Goal: Task Accomplishment & Management: Complete application form

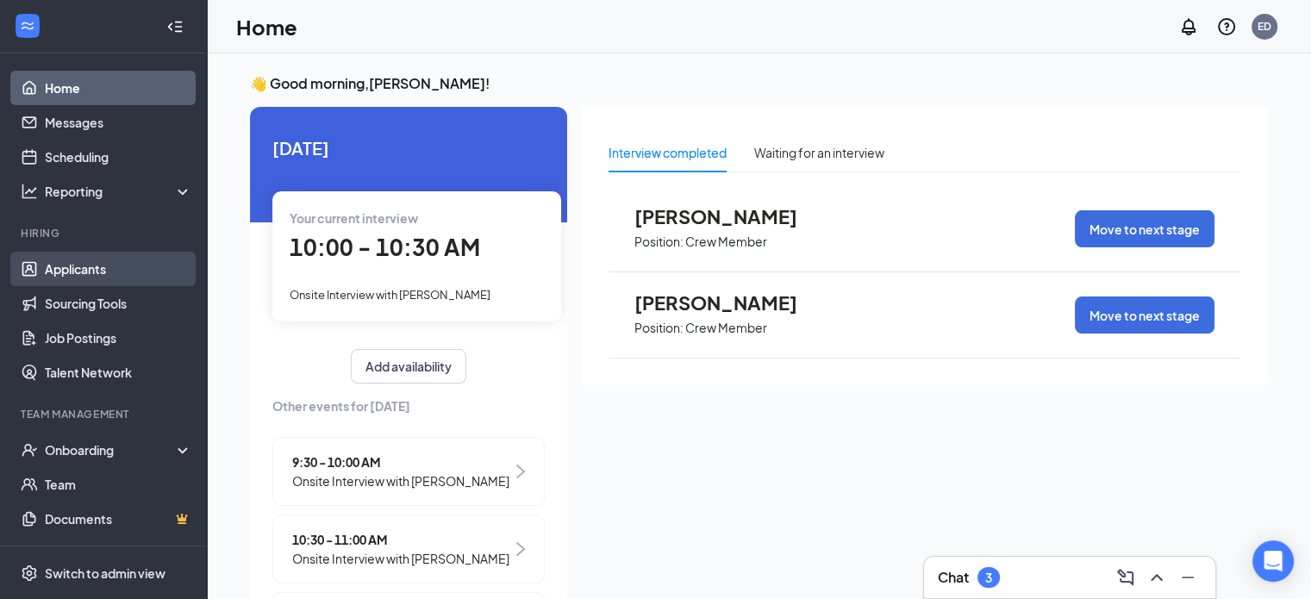
click at [57, 266] on link "Applicants" at bounding box center [118, 269] width 147 height 34
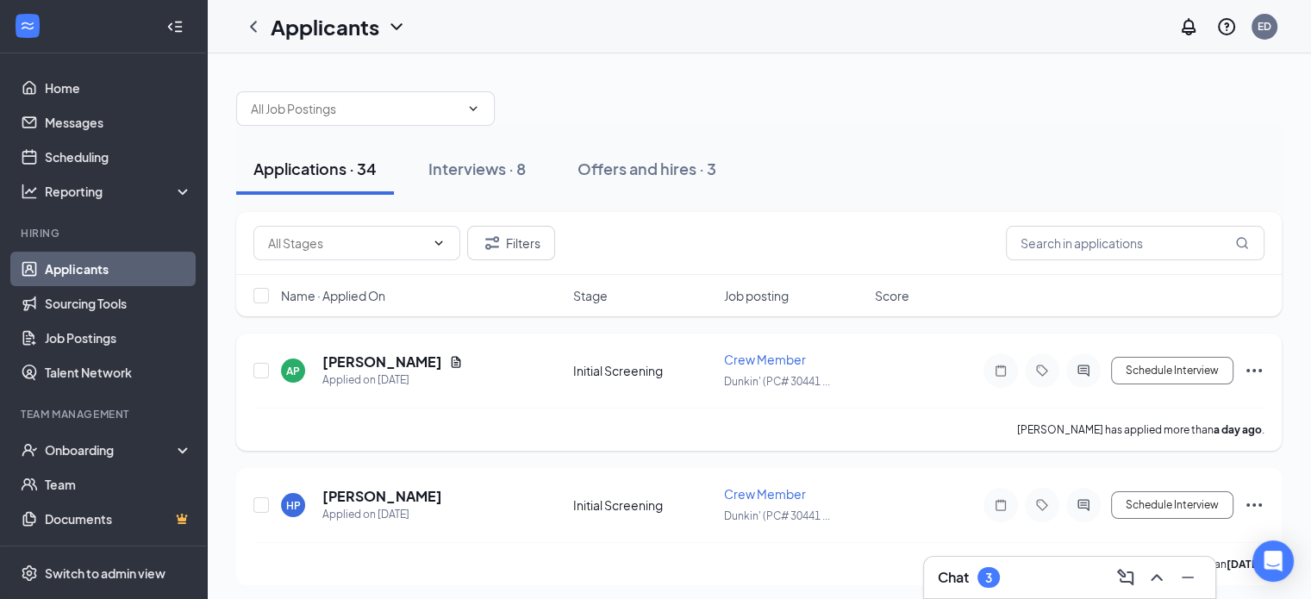
scroll to position [86, 0]
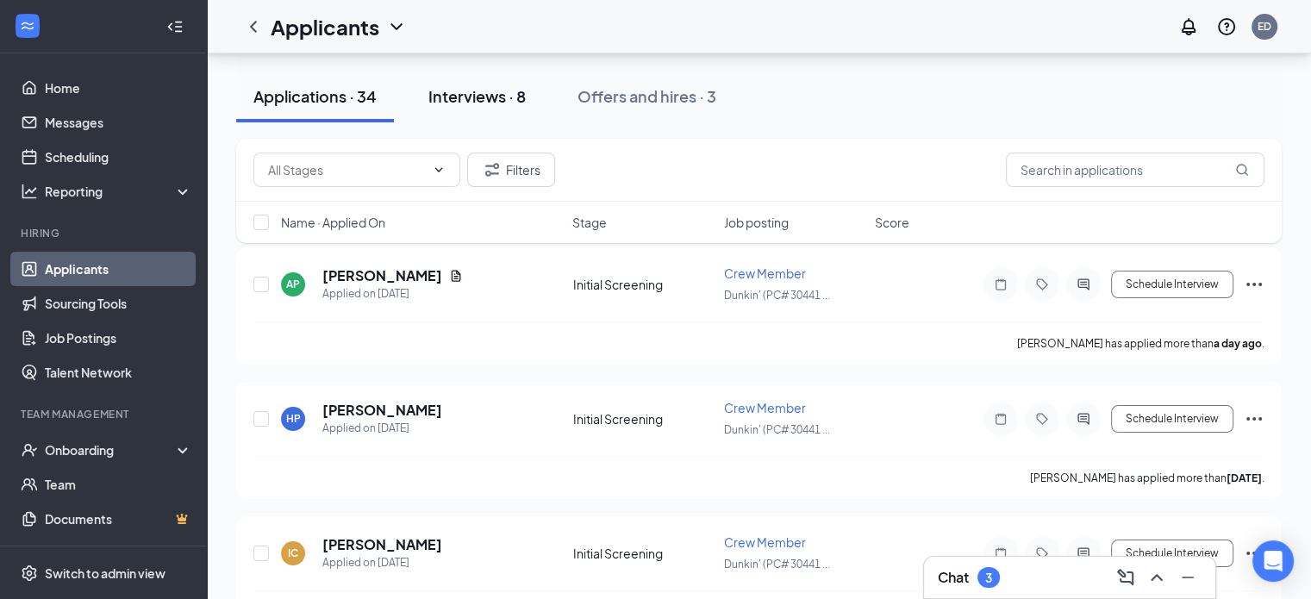
click at [515, 97] on div "Interviews · 8" at bounding box center [476, 96] width 97 height 22
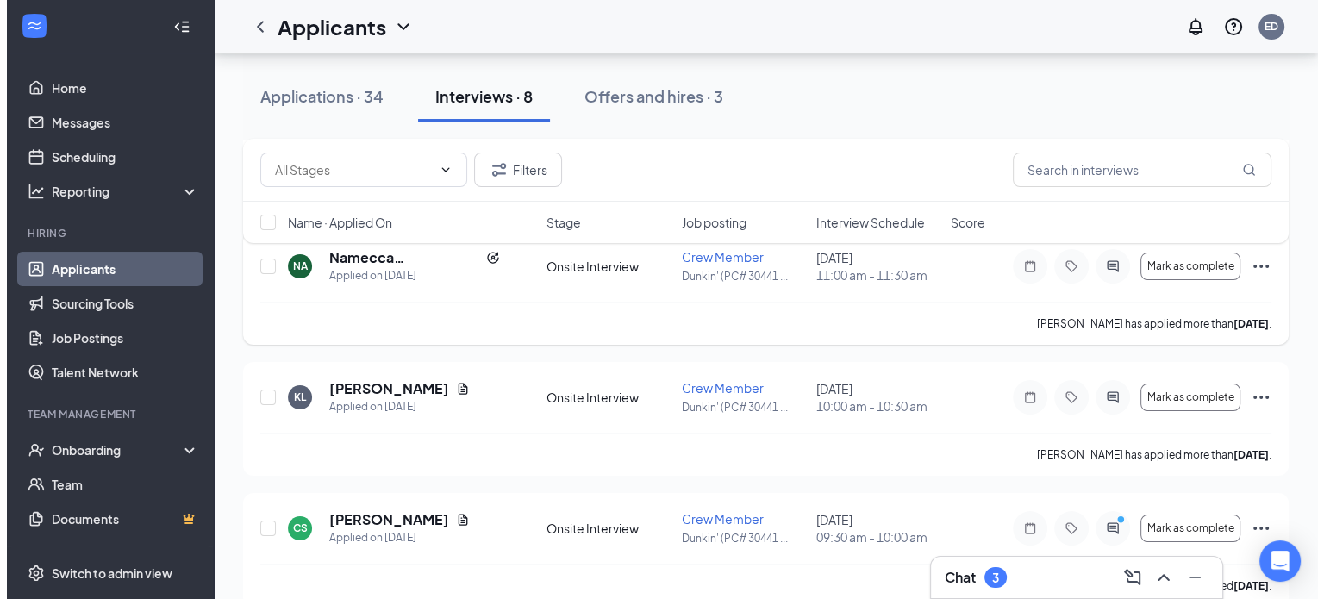
scroll to position [259, 0]
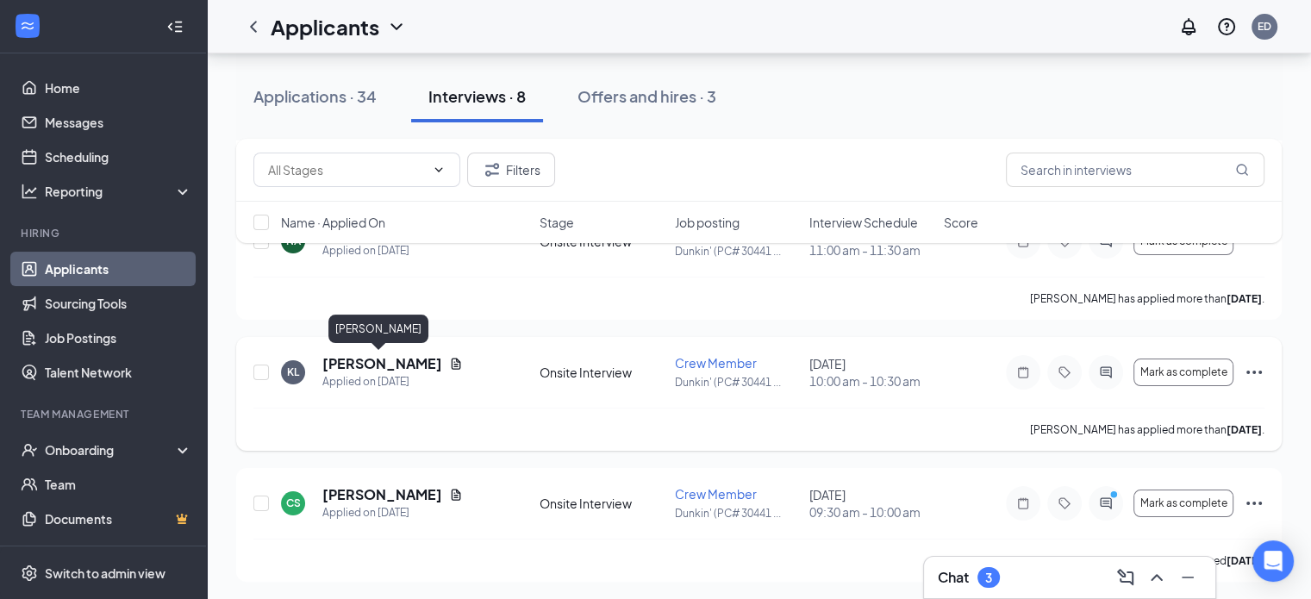
click at [385, 368] on h5 "[PERSON_NAME]" at bounding box center [382, 363] width 120 height 19
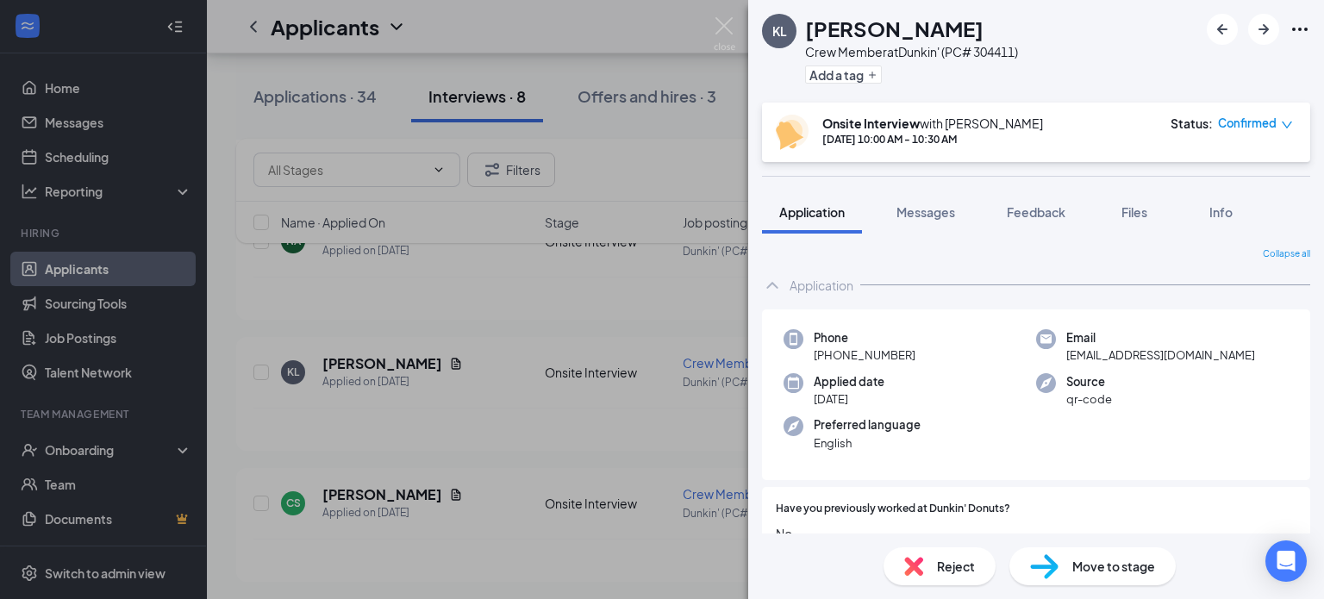
click at [1054, 565] on img at bounding box center [1044, 566] width 28 height 25
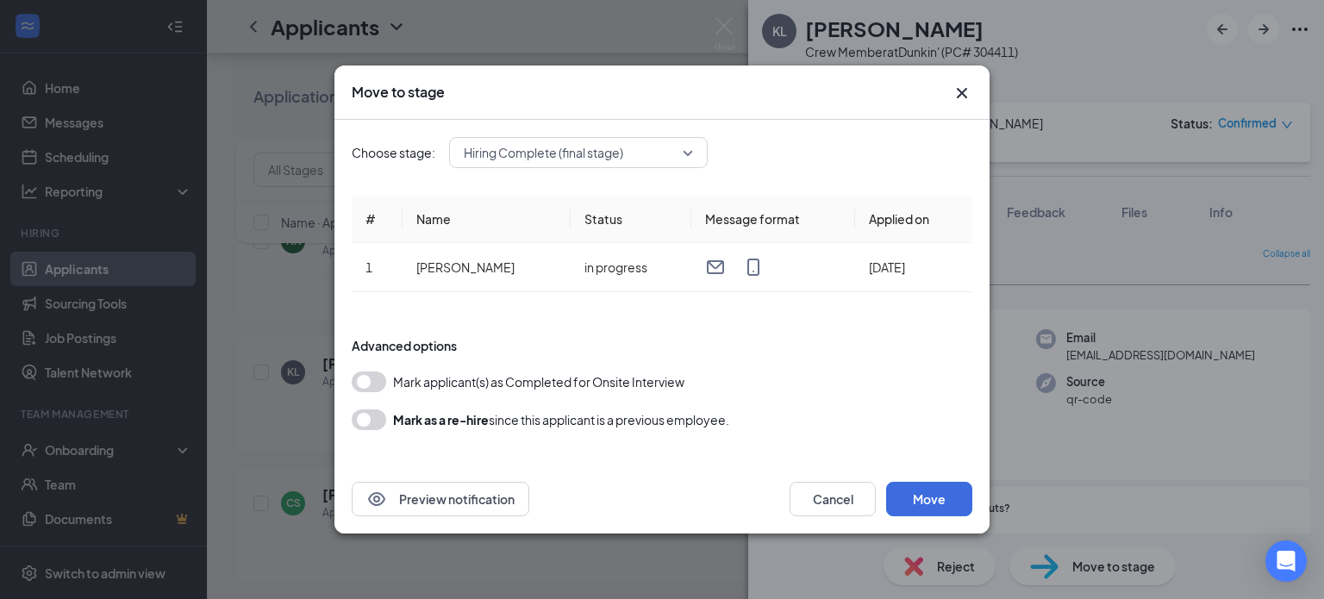
click at [684, 145] on span "Hiring Complete (final stage)" at bounding box center [578, 153] width 229 height 26
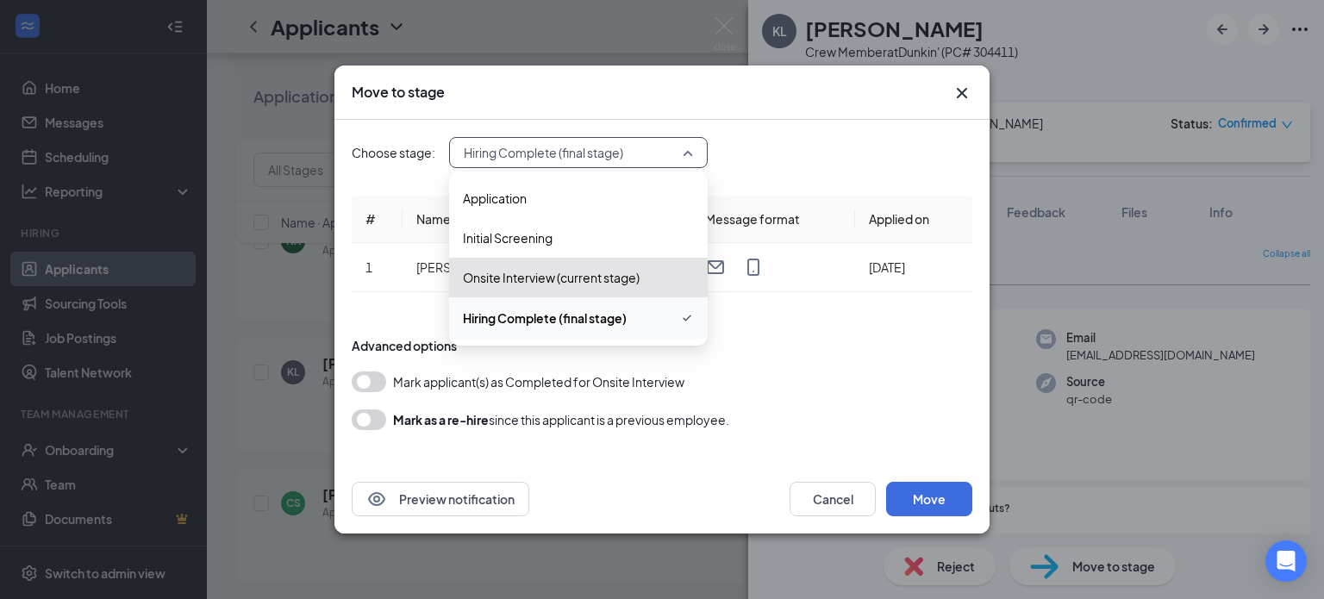
click at [662, 327] on span "Hiring Complete (final stage)" at bounding box center [578, 318] width 231 height 21
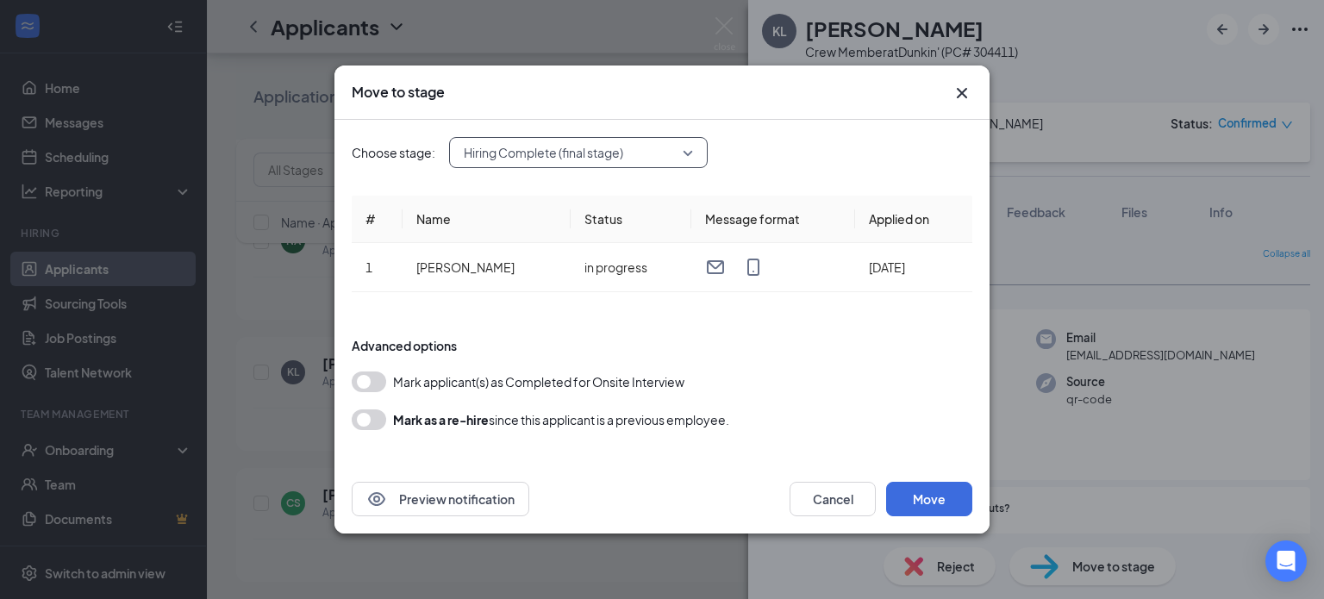
click at [362, 379] on button "button" at bounding box center [369, 382] width 34 height 21
click at [921, 505] on button "Move" at bounding box center [929, 499] width 86 height 34
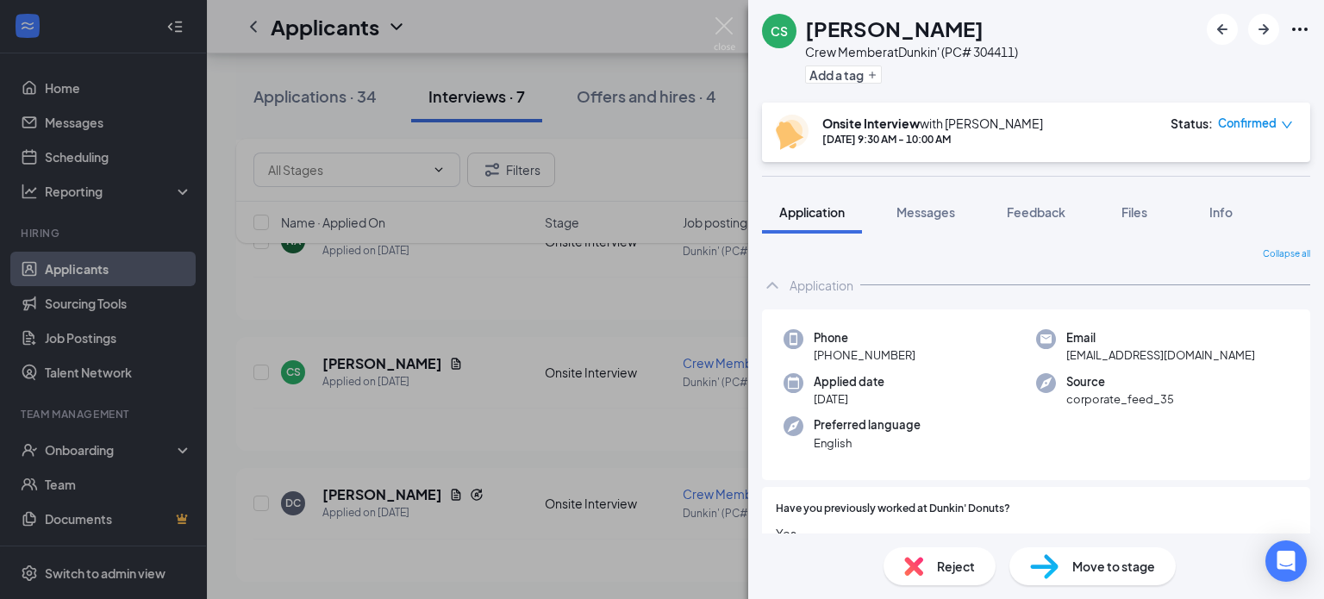
click at [133, 264] on div "CS [PERSON_NAME] Crew Member at Dunkin' (PC# 304411) Add a tag Onsite Interview…" at bounding box center [662, 299] width 1324 height 599
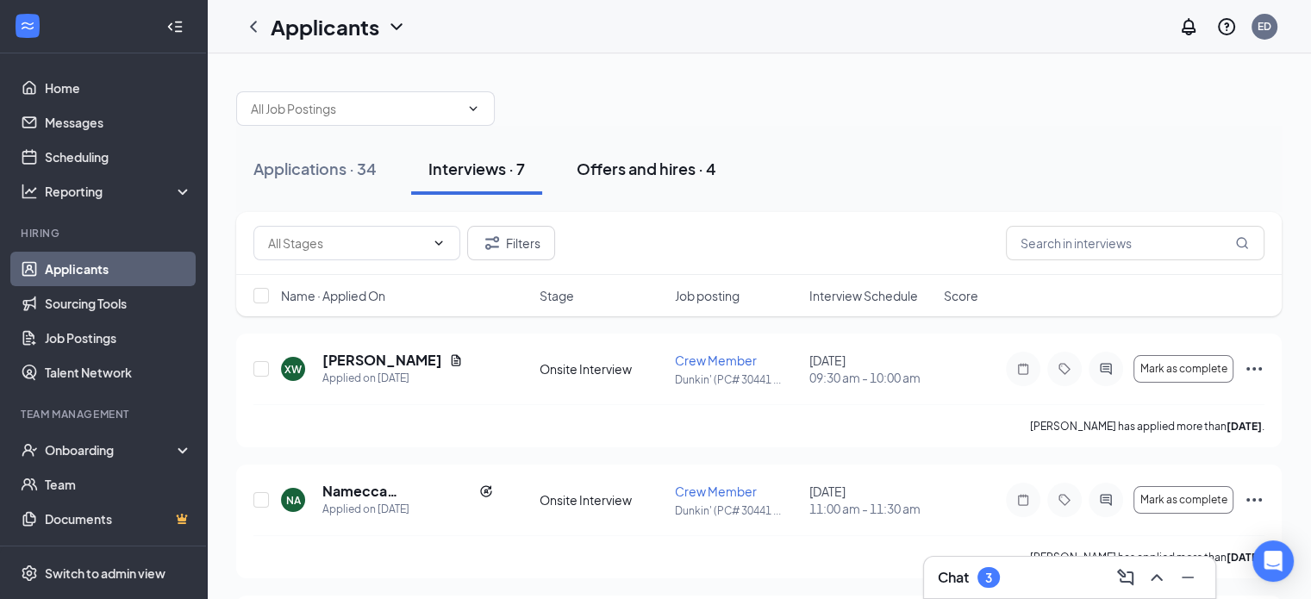
click at [628, 170] on div "Offers and hires · 4" at bounding box center [647, 169] width 140 height 22
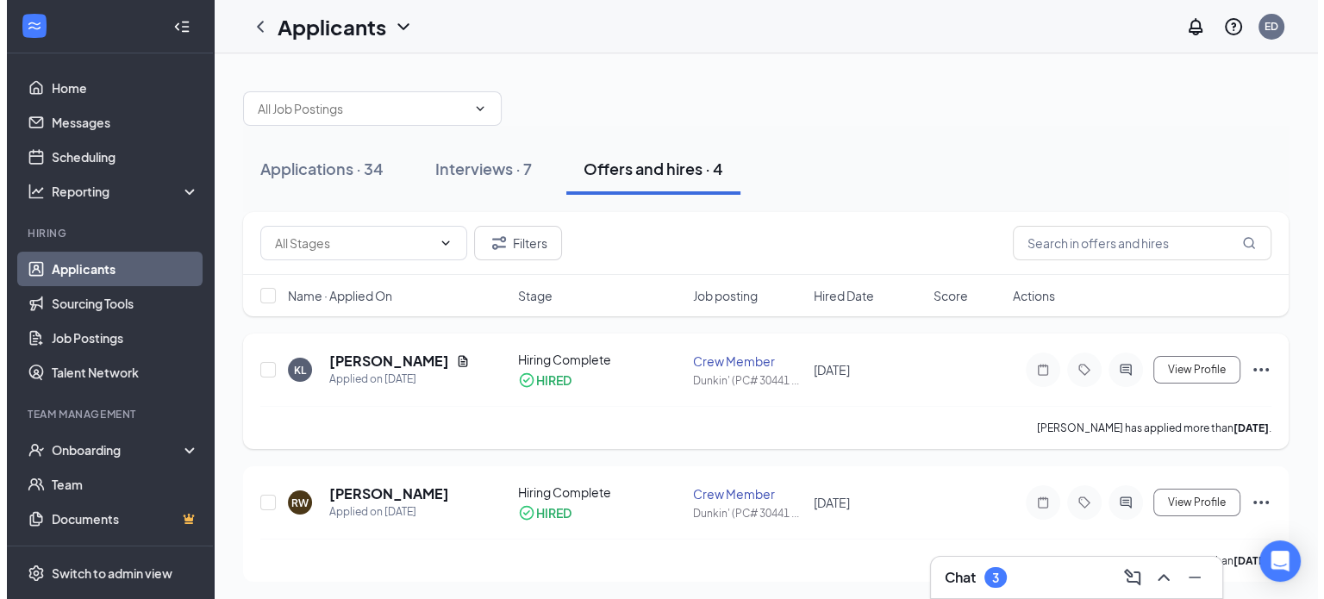
scroll to position [86, 0]
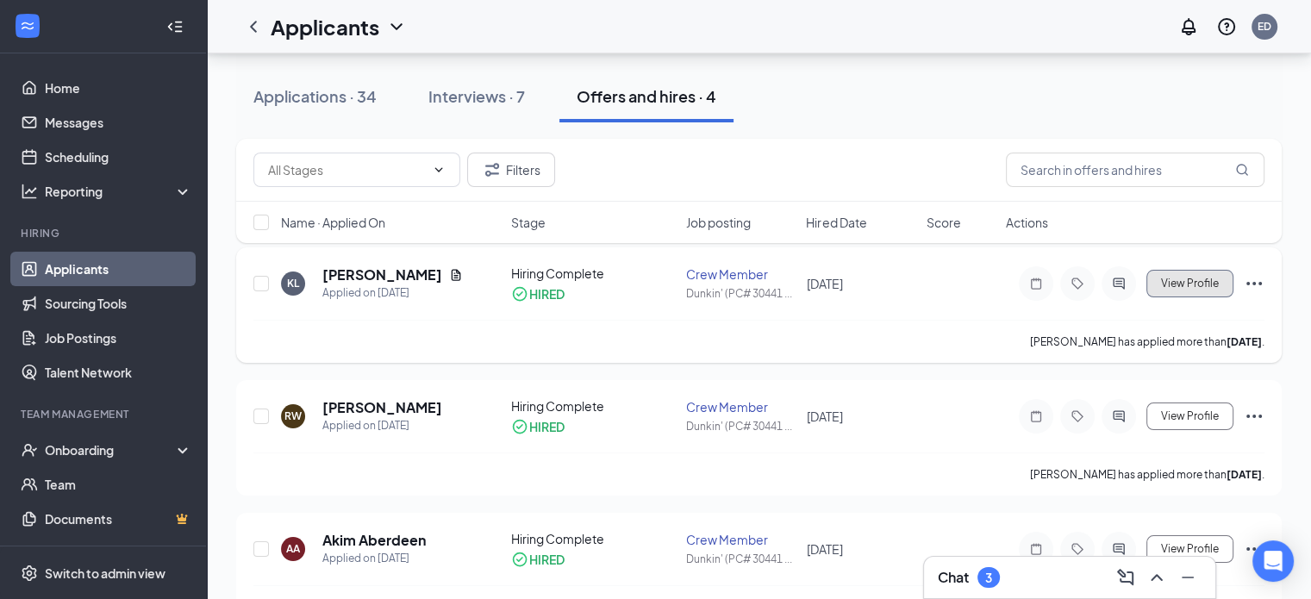
click at [1163, 289] on span "View Profile" at bounding box center [1190, 284] width 58 height 12
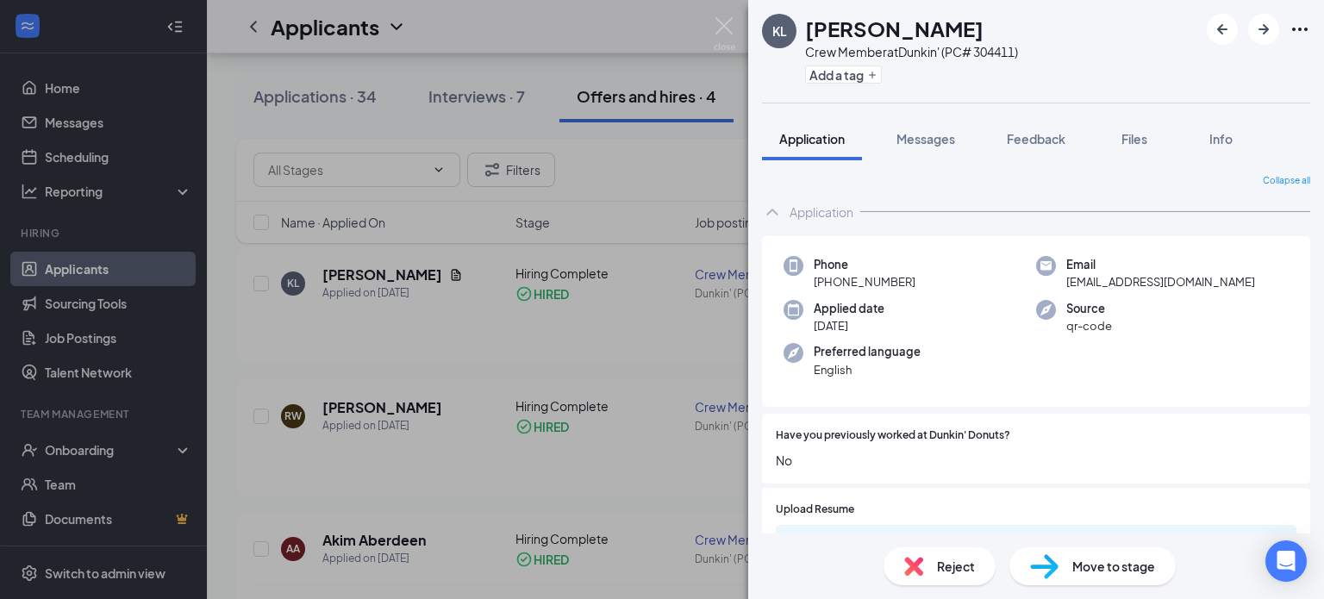
click at [121, 266] on div "KL [PERSON_NAME] Crew Member at Dunkin' (PC# 304411) Add a tag Application Mess…" at bounding box center [662, 299] width 1324 height 599
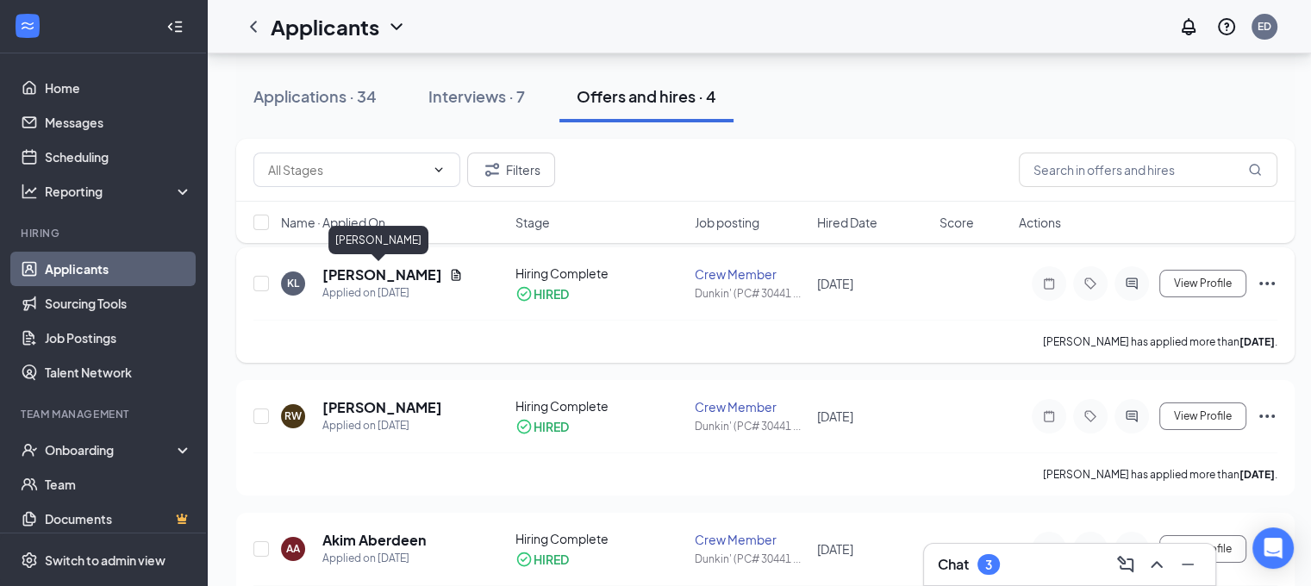
click at [397, 279] on h5 "[PERSON_NAME]" at bounding box center [382, 275] width 120 height 19
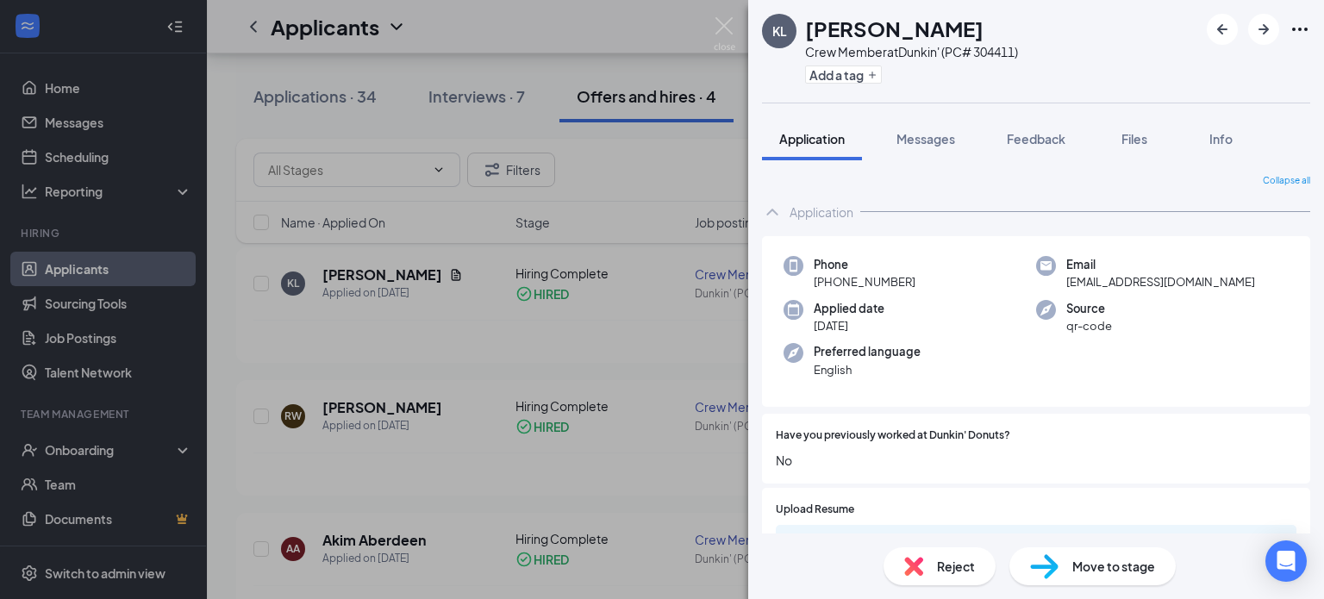
click at [146, 268] on div "KL [PERSON_NAME] Crew Member at Dunkin' (PC# 304411) Add a tag Application Mess…" at bounding box center [662, 299] width 1324 height 599
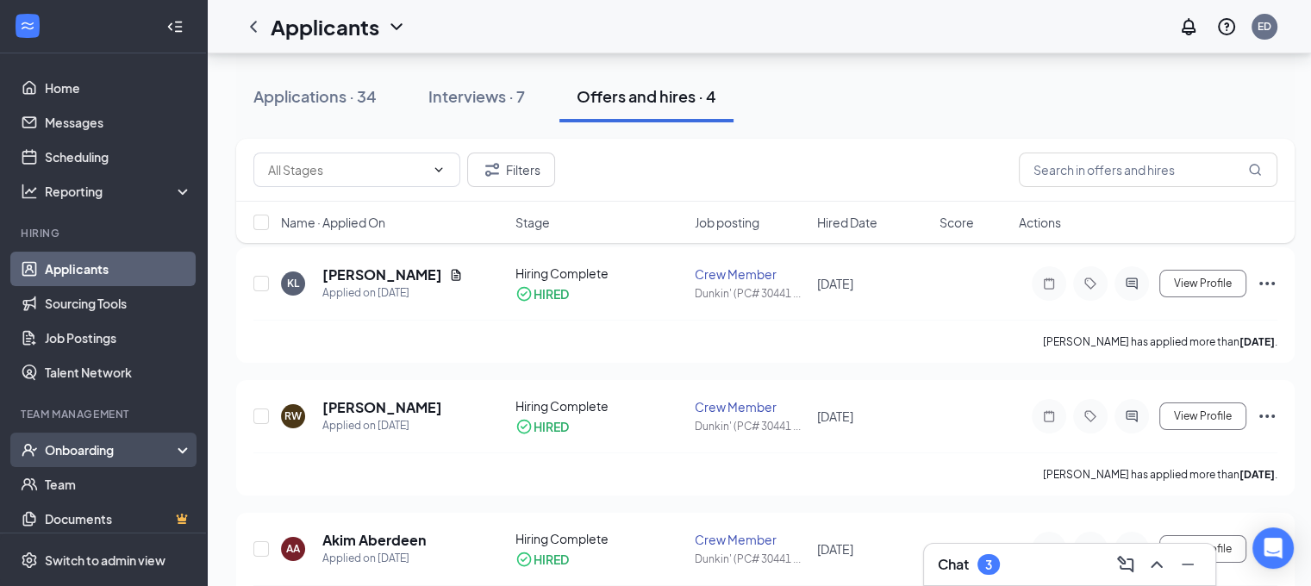
click at [153, 444] on div "Onboarding" at bounding box center [111, 449] width 133 height 17
click at [112, 484] on link "Overview" at bounding box center [118, 484] width 147 height 34
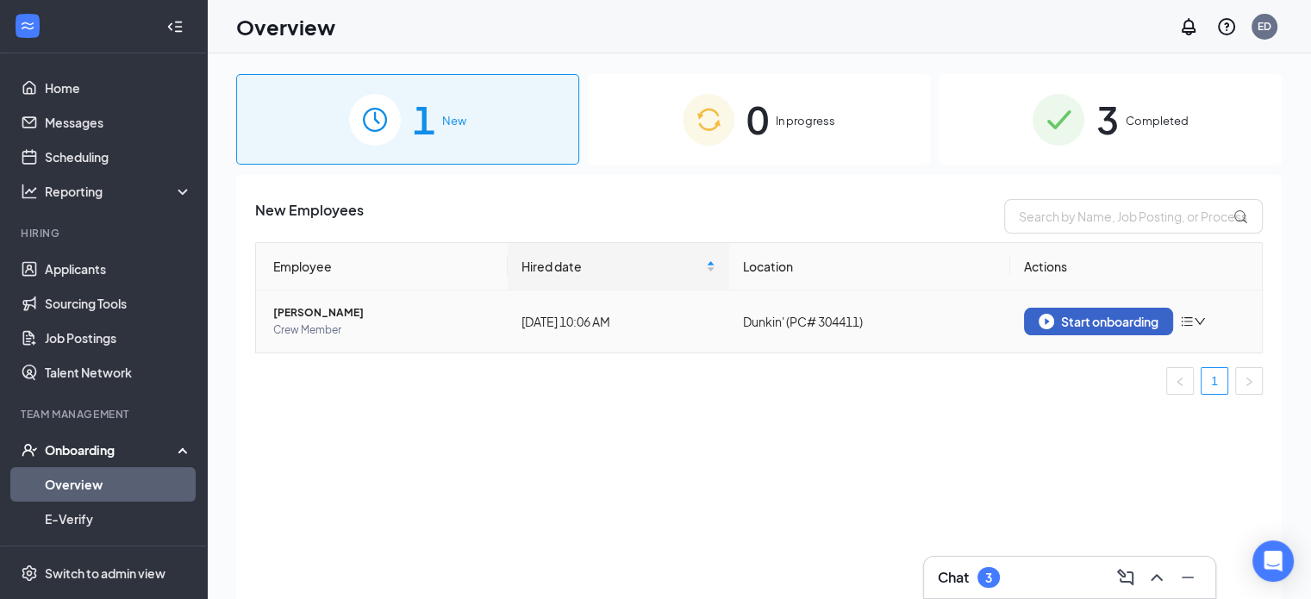
click at [1047, 322] on img "button" at bounding box center [1047, 322] width 16 height 16
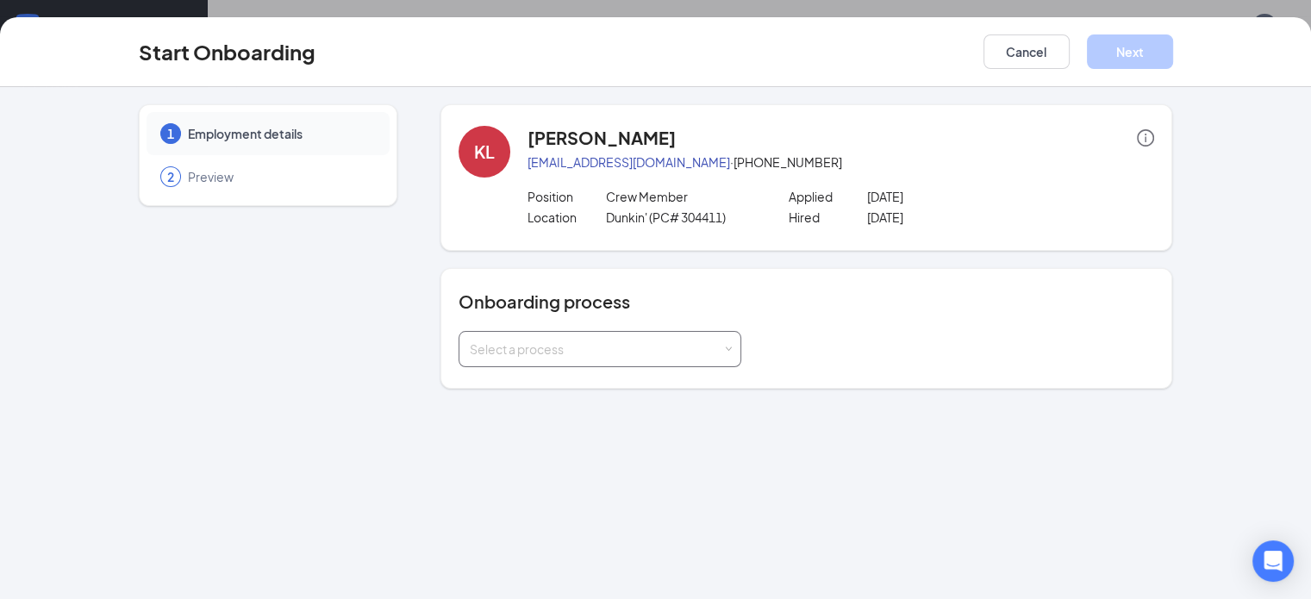
click at [724, 347] on span at bounding box center [728, 350] width 8 height 8
click at [600, 382] on span "Team Member Onboarding Process" at bounding box center [522, 385] width 201 height 16
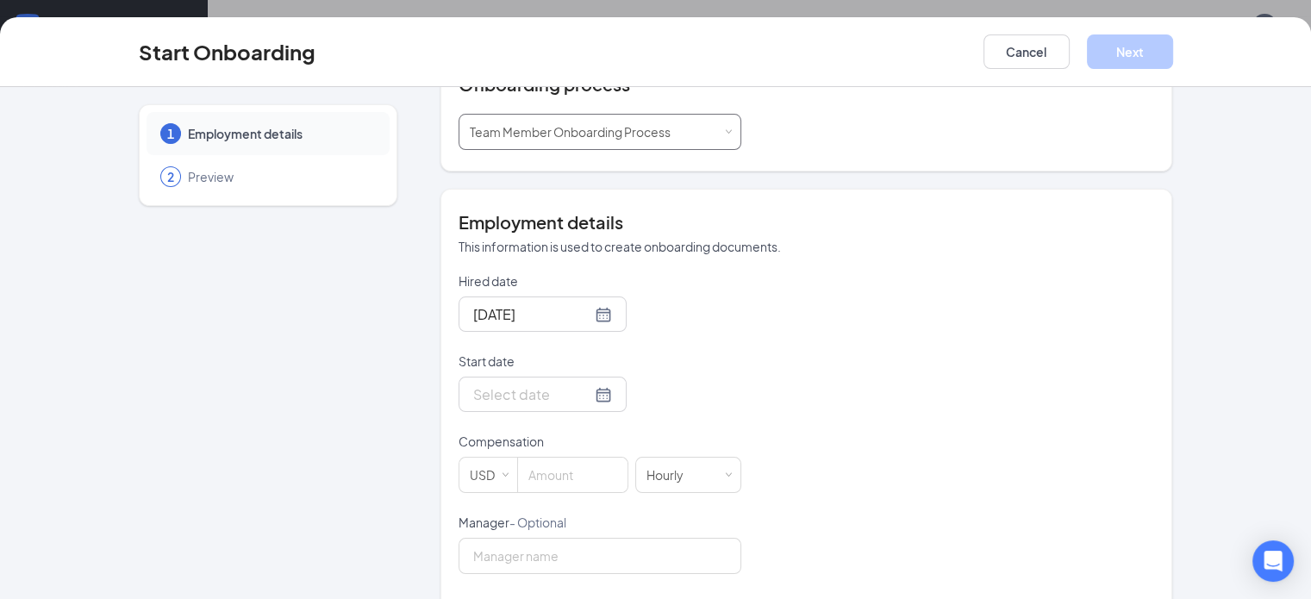
scroll to position [259, 0]
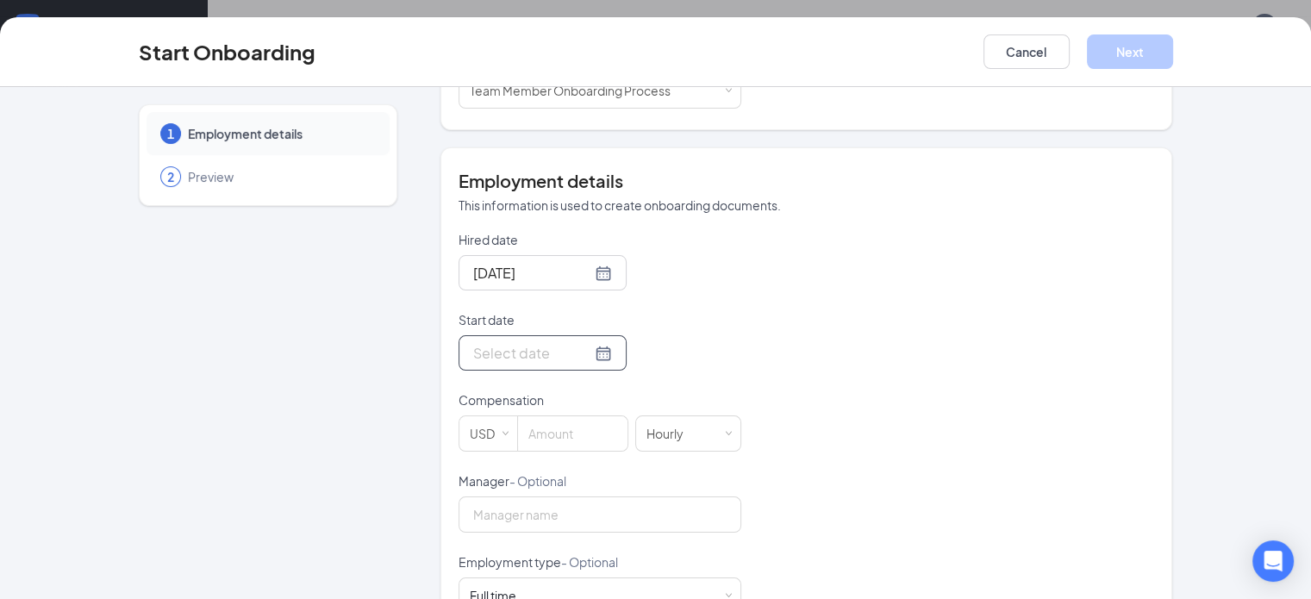
click at [538, 352] on div at bounding box center [542, 353] width 139 height 22
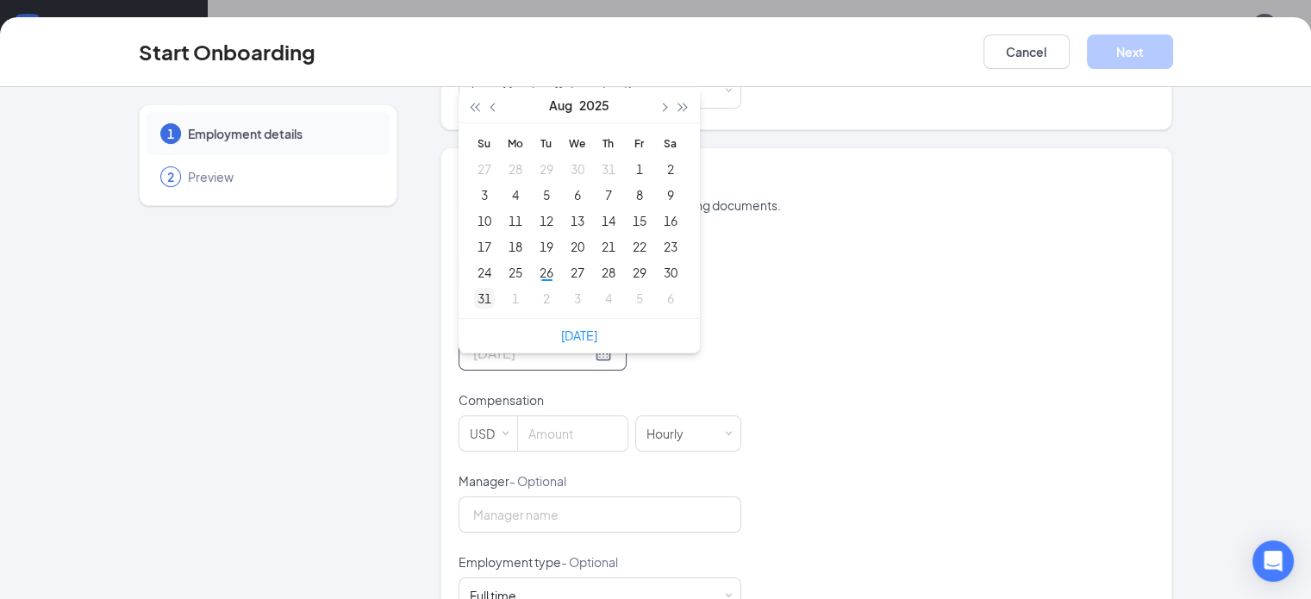
type input "[DATE]"
click at [474, 296] on div "31" at bounding box center [484, 298] width 21 height 21
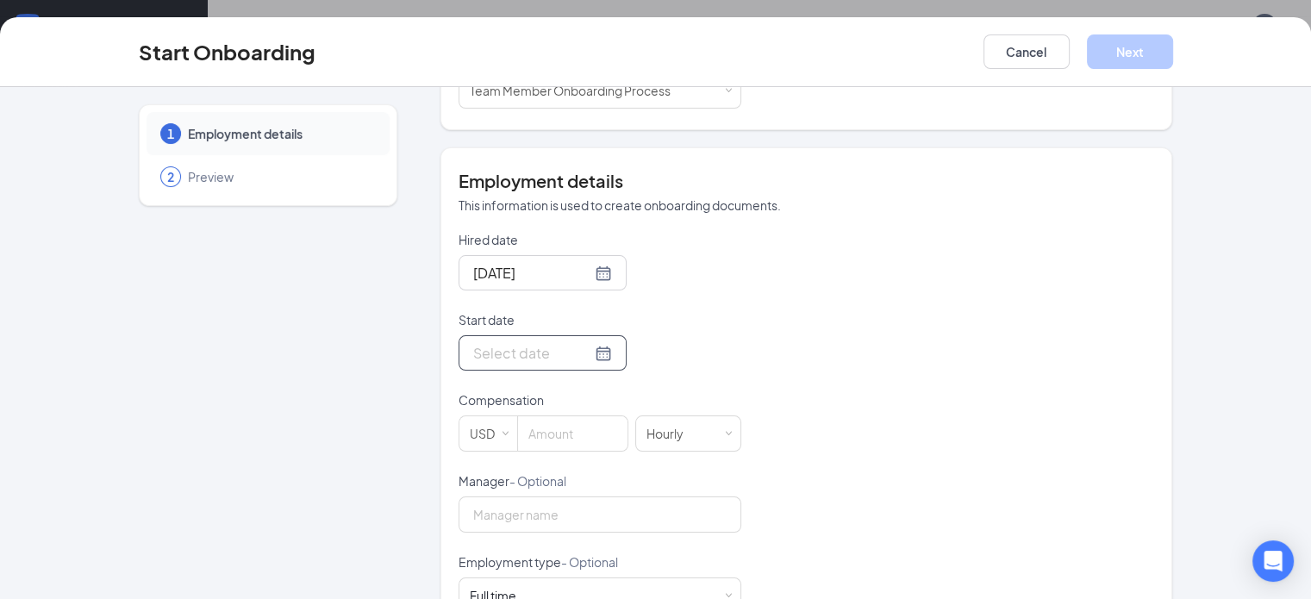
click at [541, 354] on div at bounding box center [542, 353] width 139 height 22
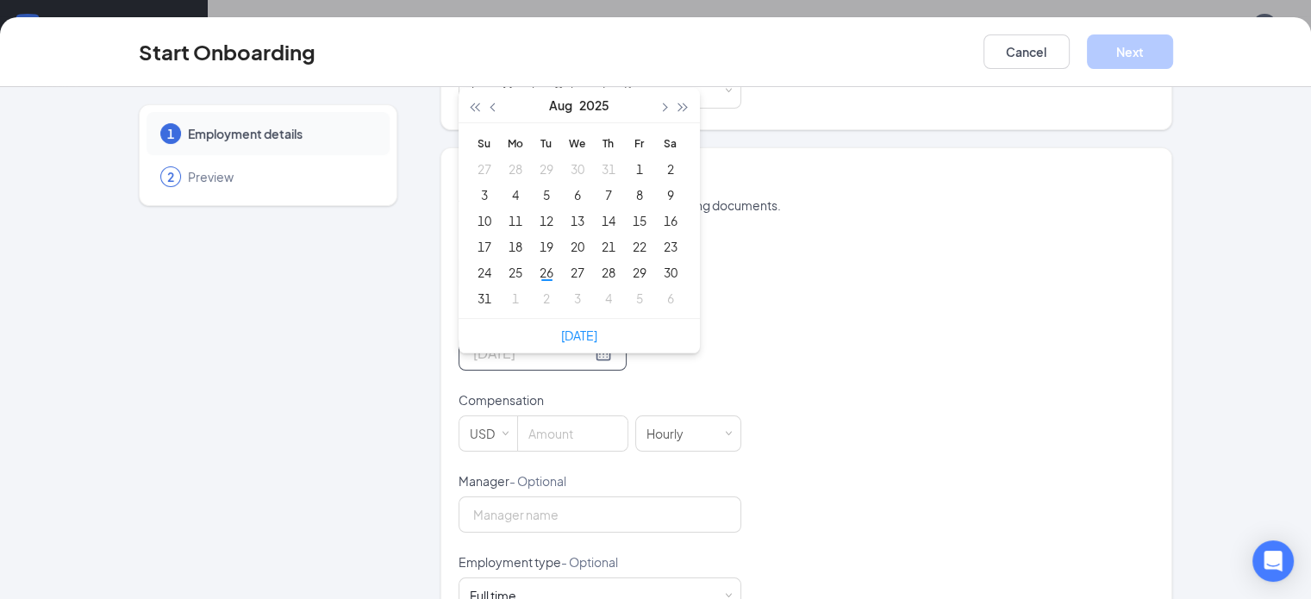
type input "[DATE]"
click at [659, 105] on span "button" at bounding box center [663, 107] width 9 height 9
type input "[DATE]"
click at [678, 103] on span "button" at bounding box center [682, 107] width 9 height 9
click at [484, 106] on button "button" at bounding box center [493, 105] width 19 height 34
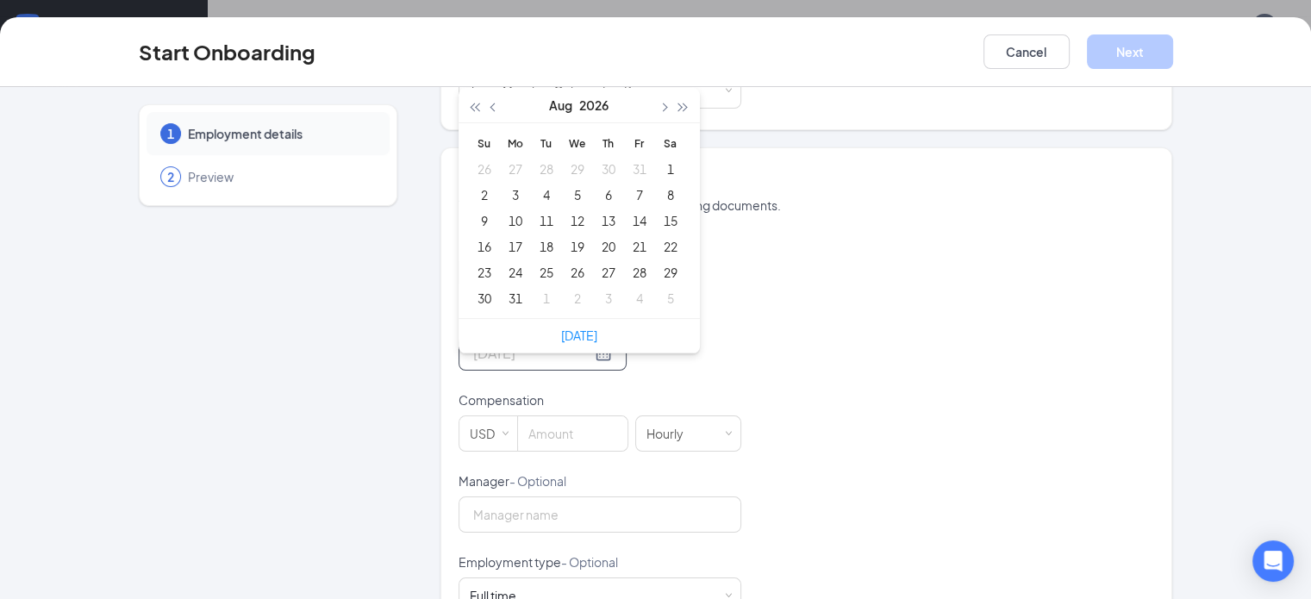
type input "[DATE]"
click at [659, 105] on span "button" at bounding box center [663, 107] width 9 height 9
type input "[DATE]"
click at [536, 165] on div "1" at bounding box center [546, 169] width 21 height 21
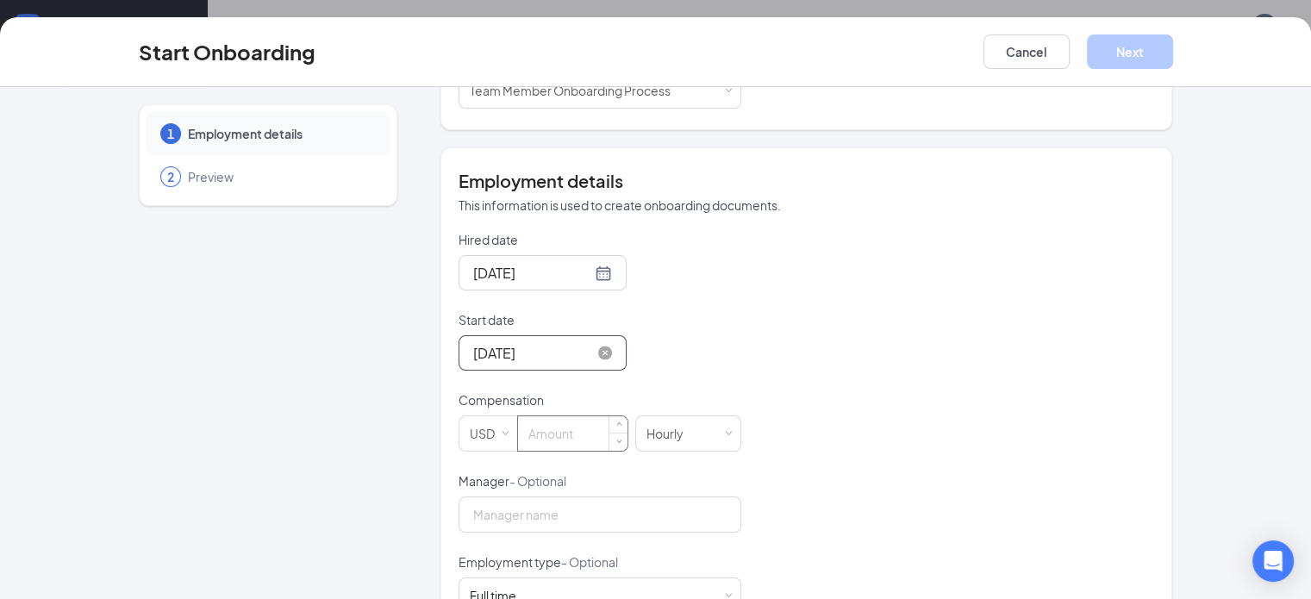
click at [534, 430] on input at bounding box center [572, 433] width 109 height 34
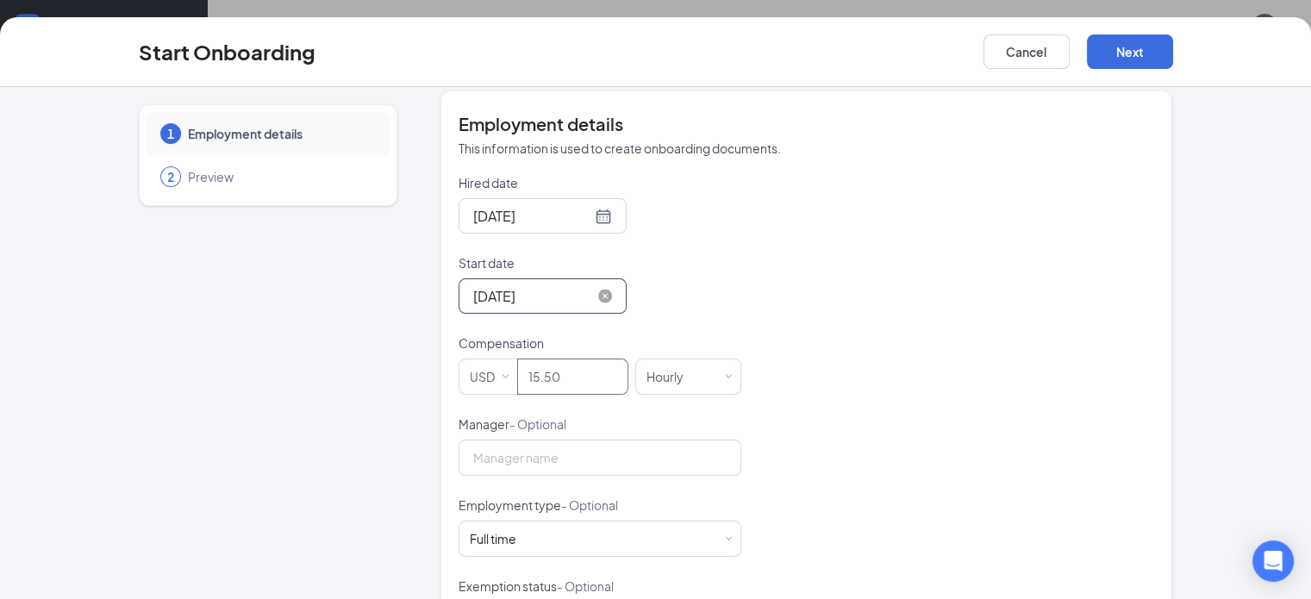
scroll to position [345, 0]
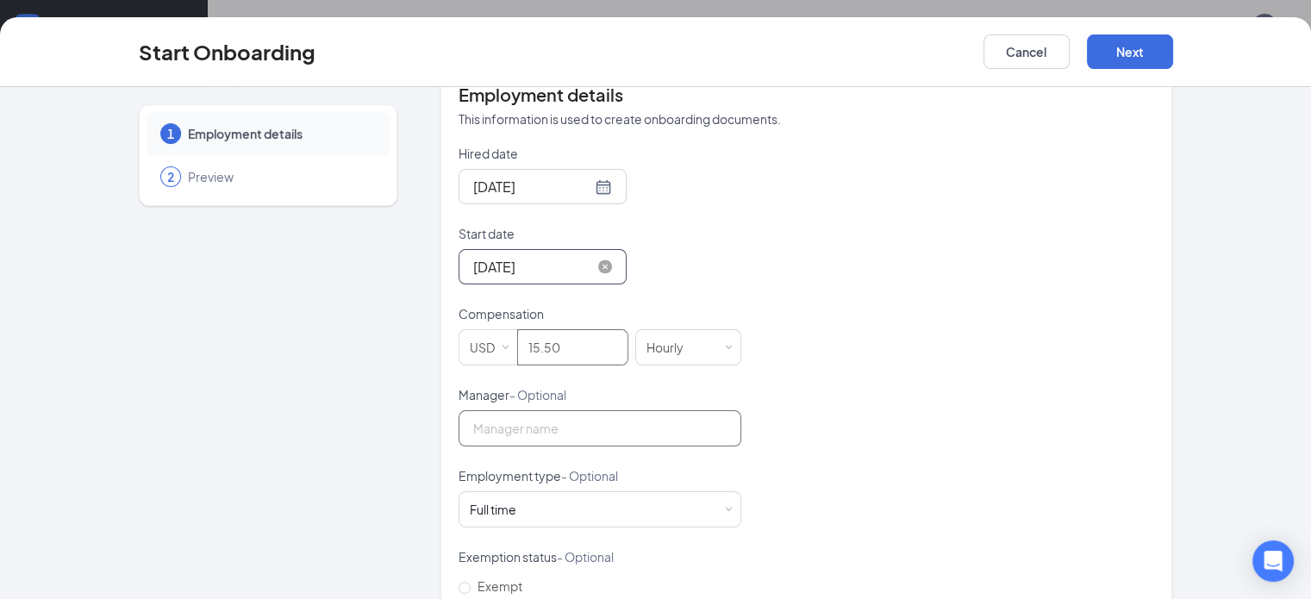
type input "15.5"
click at [539, 429] on input "Manager - Optional" at bounding box center [600, 428] width 283 height 36
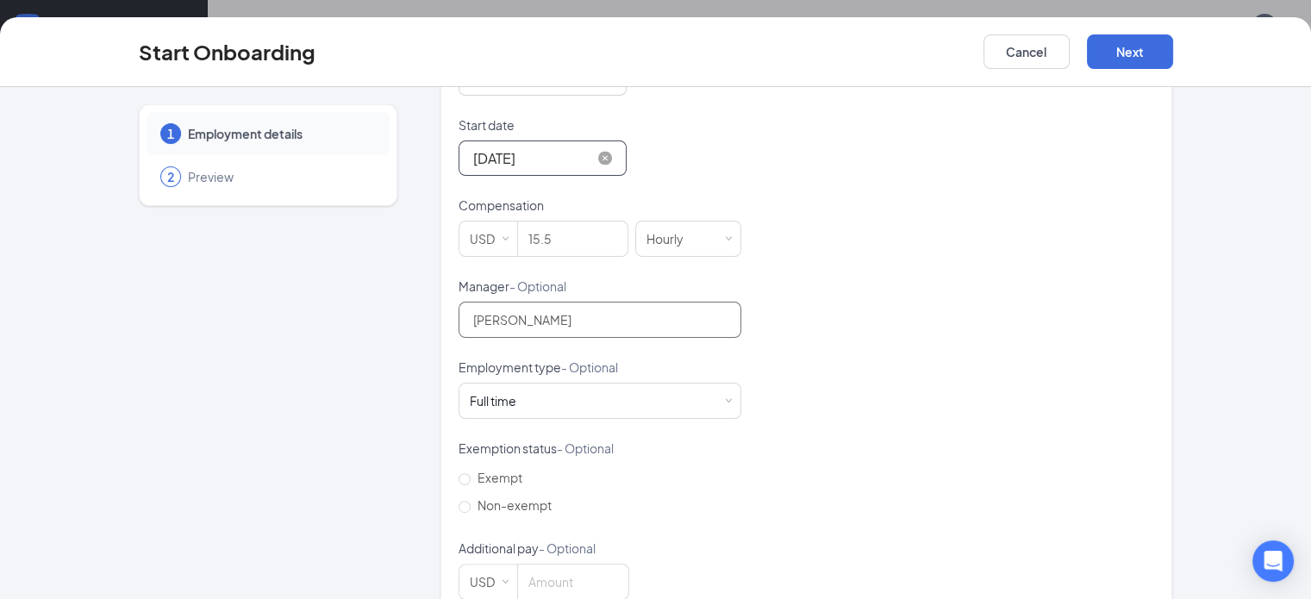
scroll to position [491, 0]
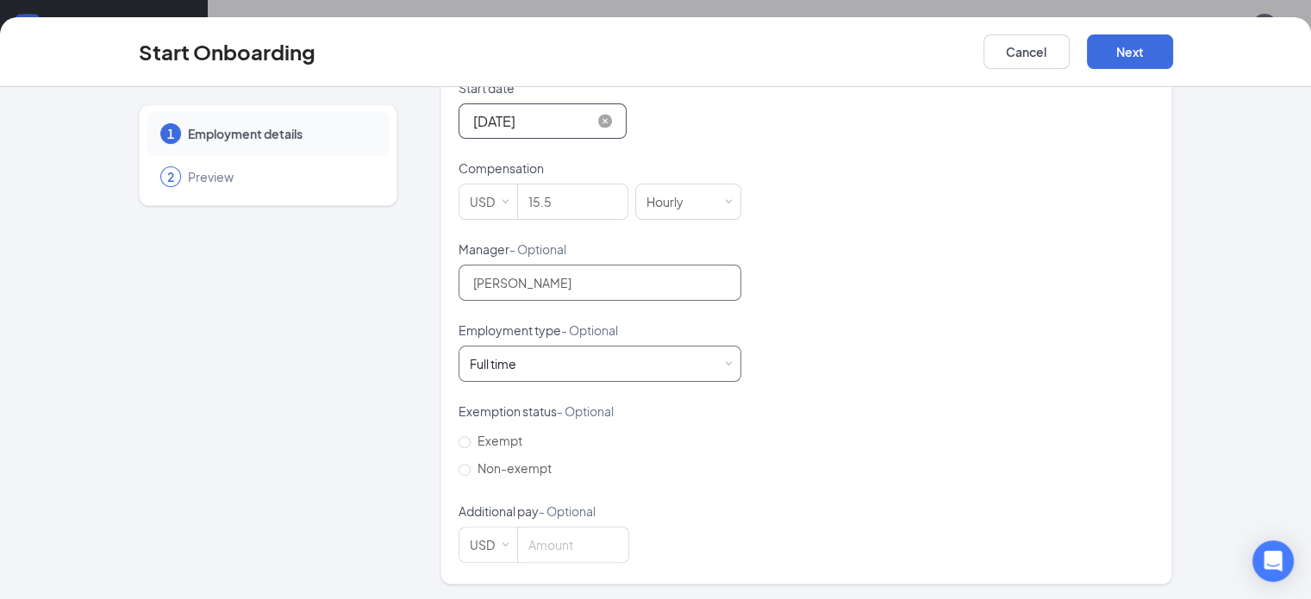
type input "[PERSON_NAME]"
click at [676, 359] on div "Full time Works 30+ hours per week and is reasonably expected to work" at bounding box center [600, 364] width 260 height 34
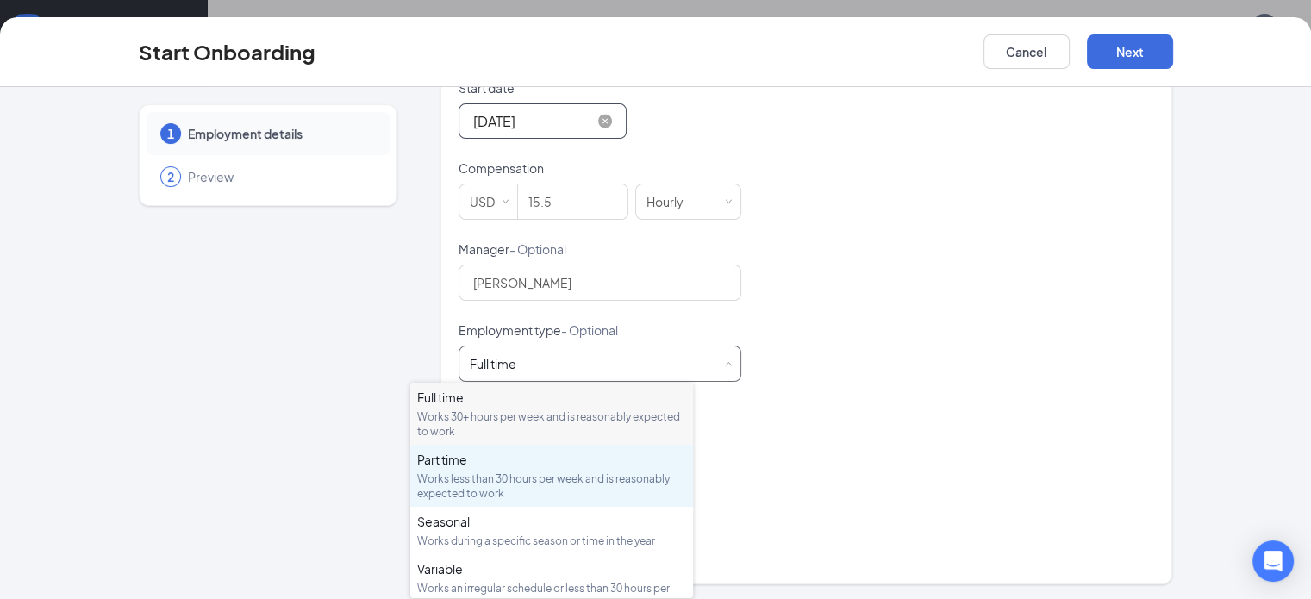
click at [574, 478] on div "Works less than 30 hours per week and is reasonably expected to work" at bounding box center [551, 486] width 269 height 29
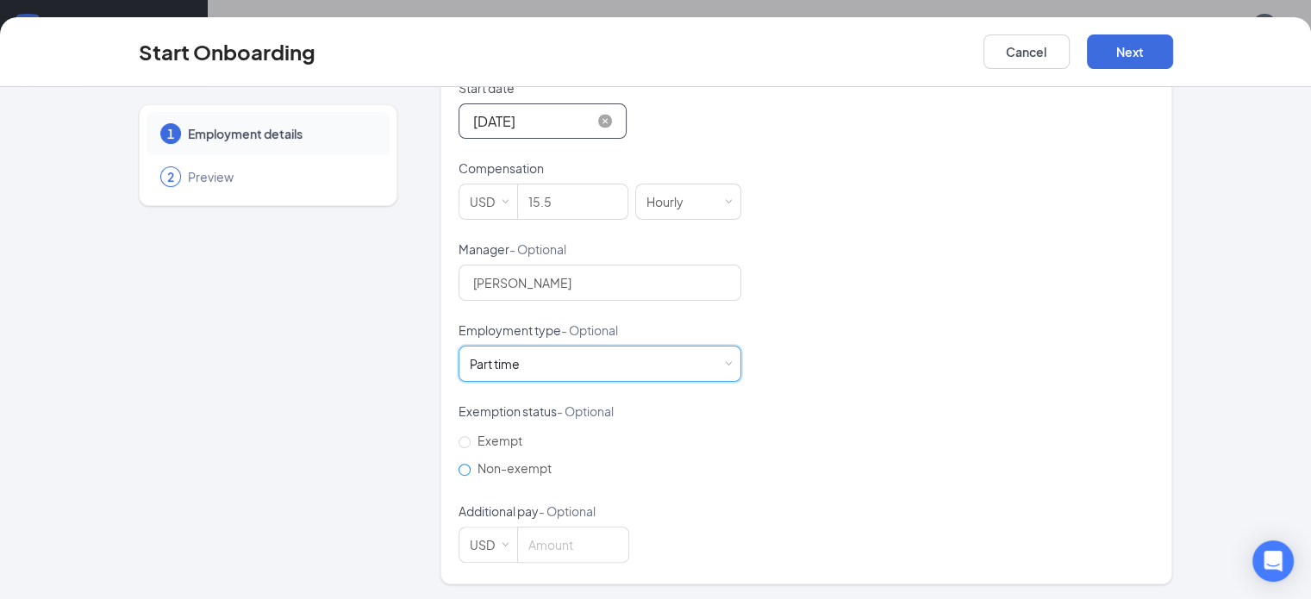
click at [459, 466] on input "Non-exempt" at bounding box center [465, 470] width 12 height 12
radio input "true"
click at [501, 545] on span at bounding box center [505, 545] width 8 height 8
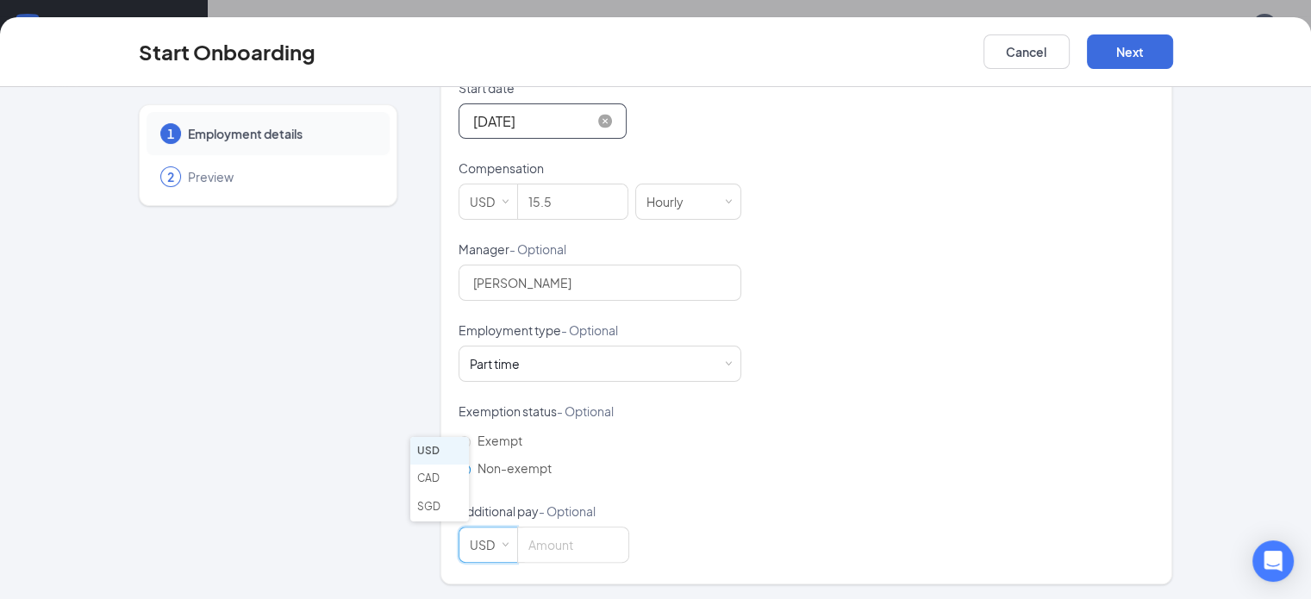
click at [644, 493] on form "Hired date [DATE] Start date [DATE] [DATE] Su Mo Tu We Th Fr Sa 30 31 1 2 3 4 5…" at bounding box center [600, 281] width 283 height 564
click at [1173, 52] on button "Next" at bounding box center [1130, 51] width 86 height 34
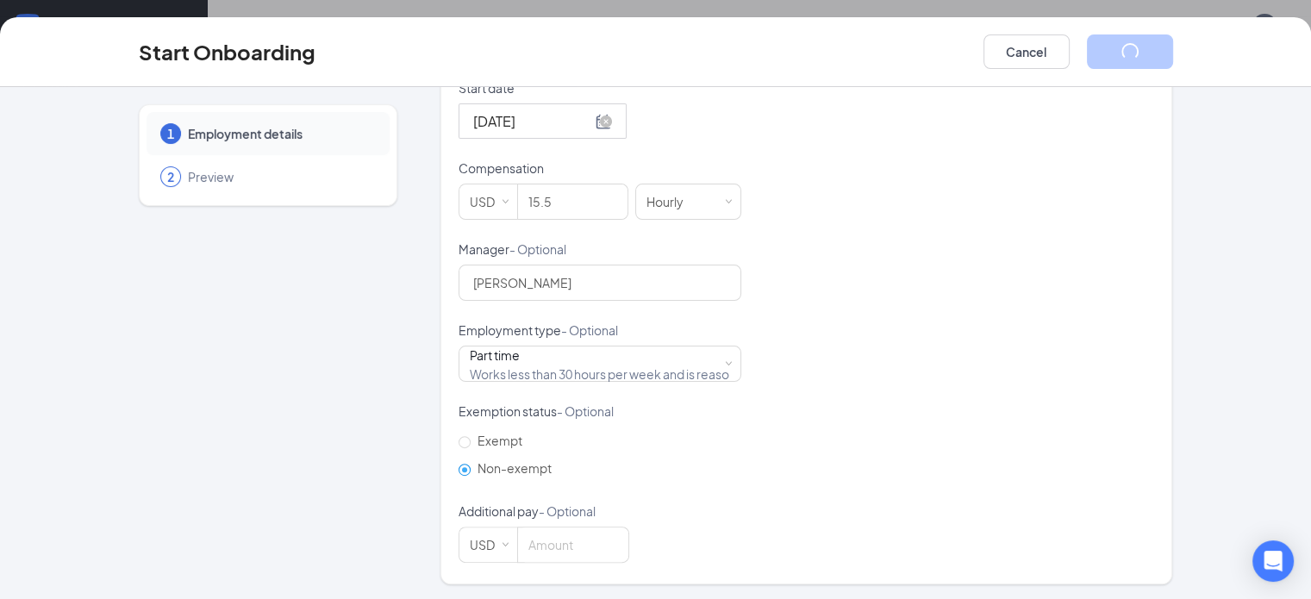
scroll to position [7, 0]
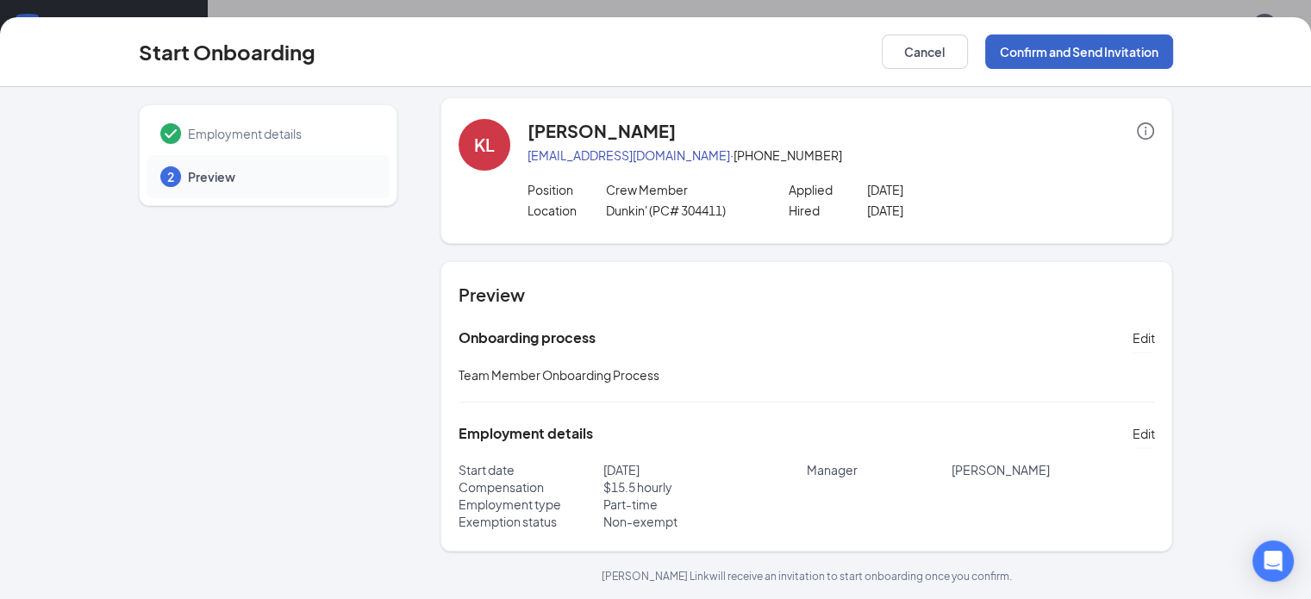
click at [1173, 54] on button "Confirm and Send Invitation" at bounding box center [1079, 51] width 188 height 34
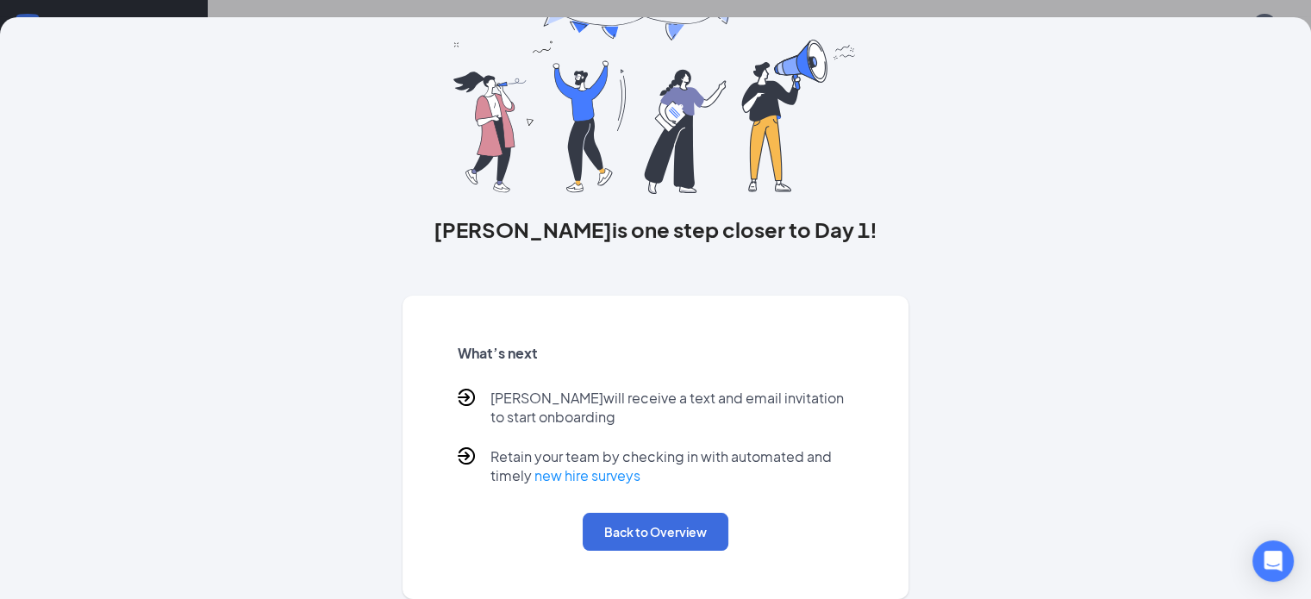
scroll to position [103, 0]
